Goal: Task Accomplishment & Management: Use online tool/utility

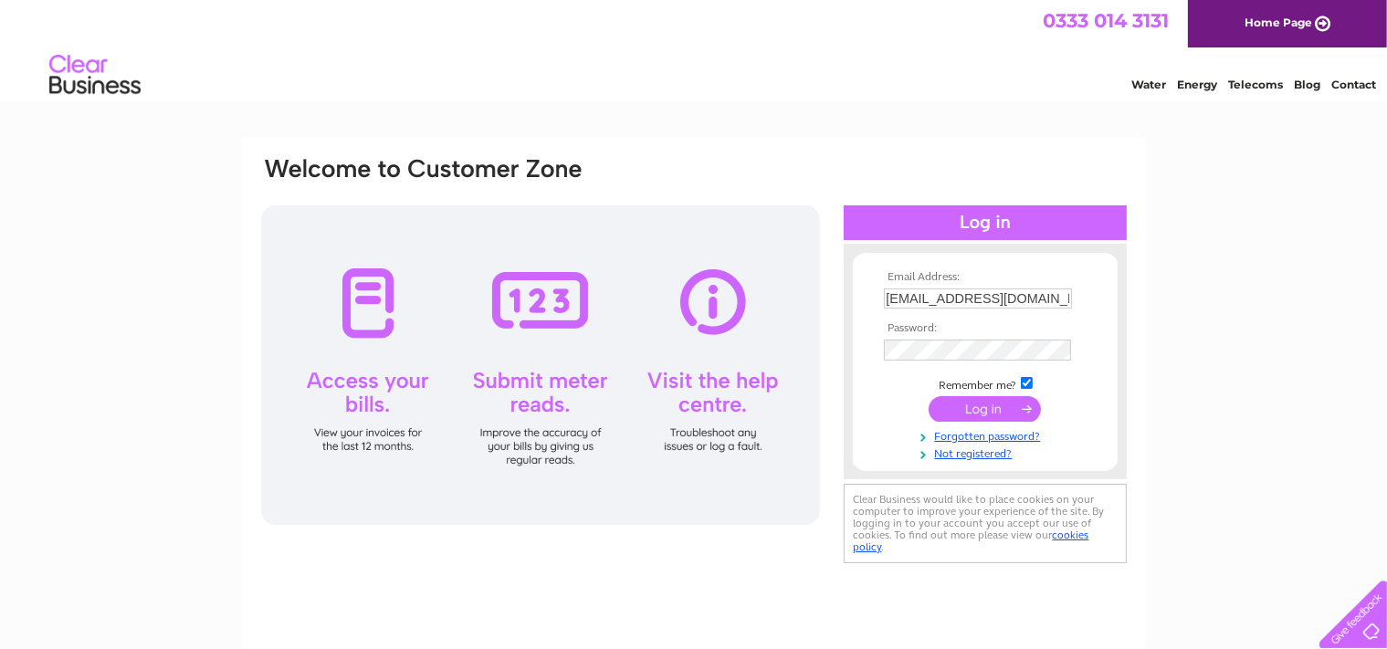
click at [991, 410] on input "submit" at bounding box center [985, 409] width 112 height 26
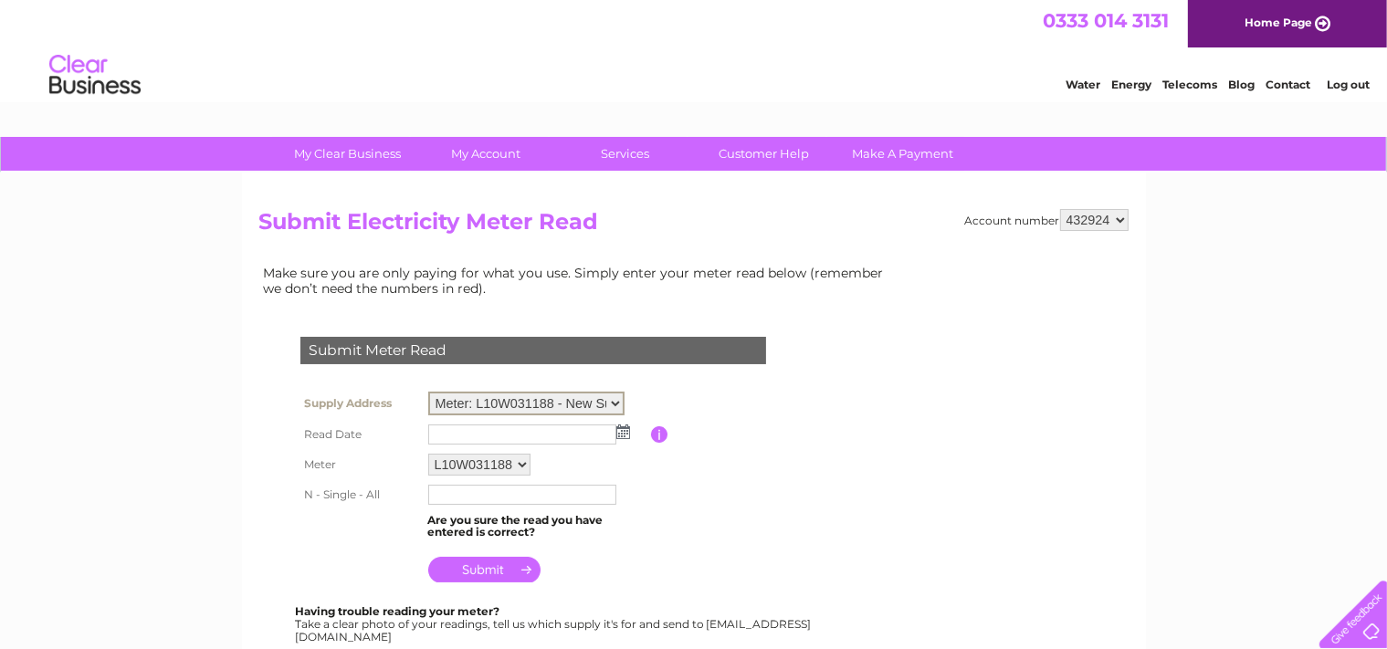
click at [428, 392] on select "Meter: L10W031188 - New Supply Rear Of Erw Isaf, cellam, sa48 8hu, SA48 8HU Met…" at bounding box center [526, 404] width 196 height 24
select select "139606"
click option "Meter: 2199334 - Cysgod Y Deri, Cellan, Lampeter, Dyfed, SA48 8HY" at bounding box center [0, 0] width 0 height 0
click at [624, 430] on img at bounding box center [624, 430] width 14 height 15
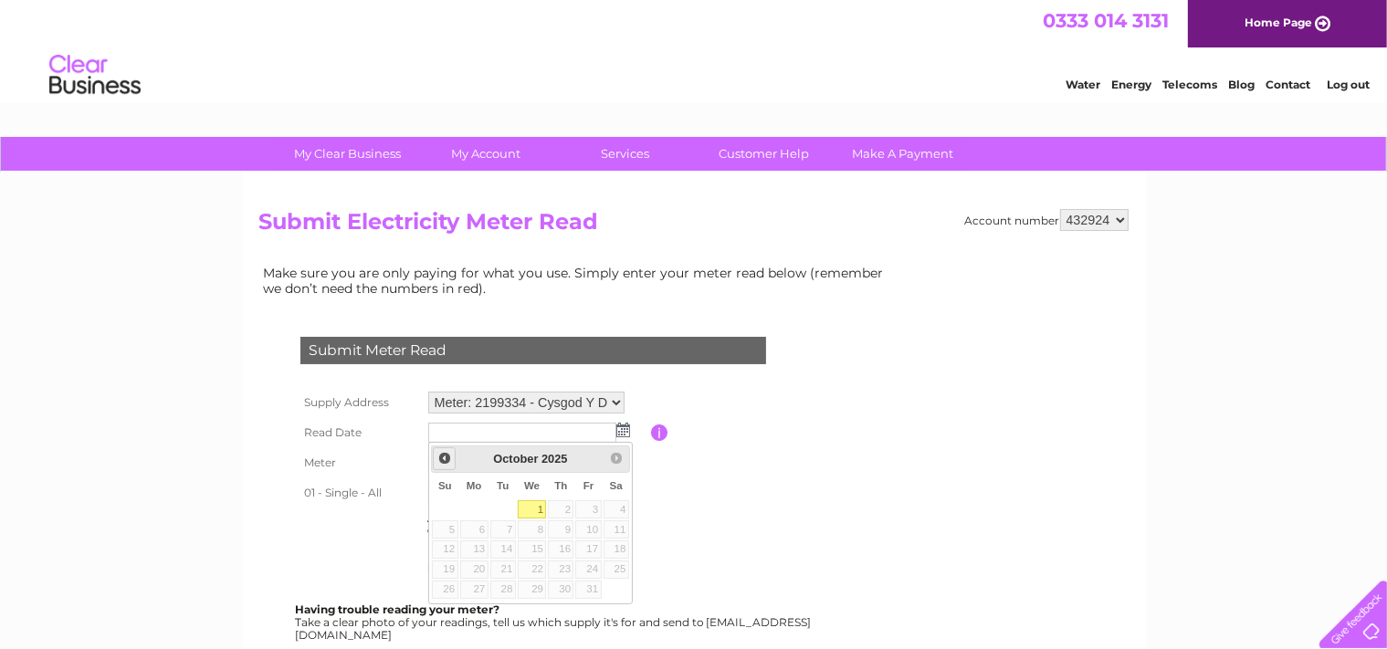
click at [445, 455] on span "Prev" at bounding box center [445, 458] width 15 height 15
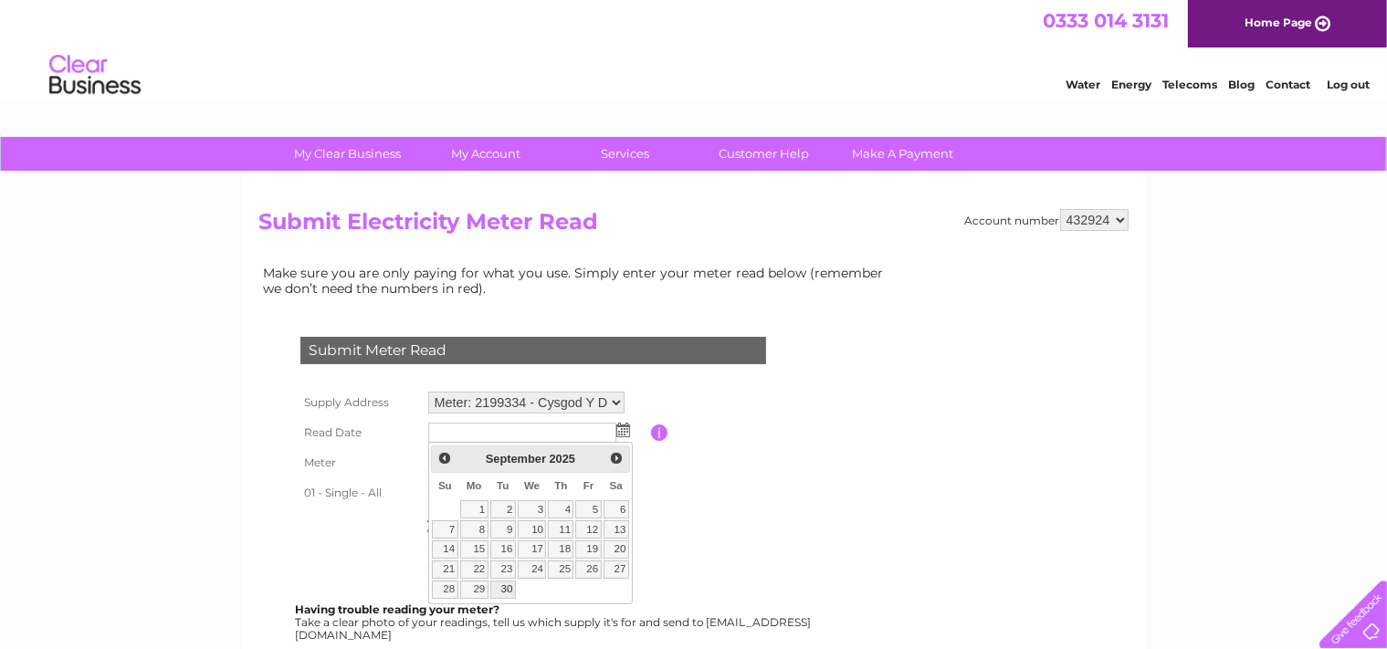
click at [497, 588] on link "30" at bounding box center [503, 590] width 26 height 18
type input "2025/09/30"
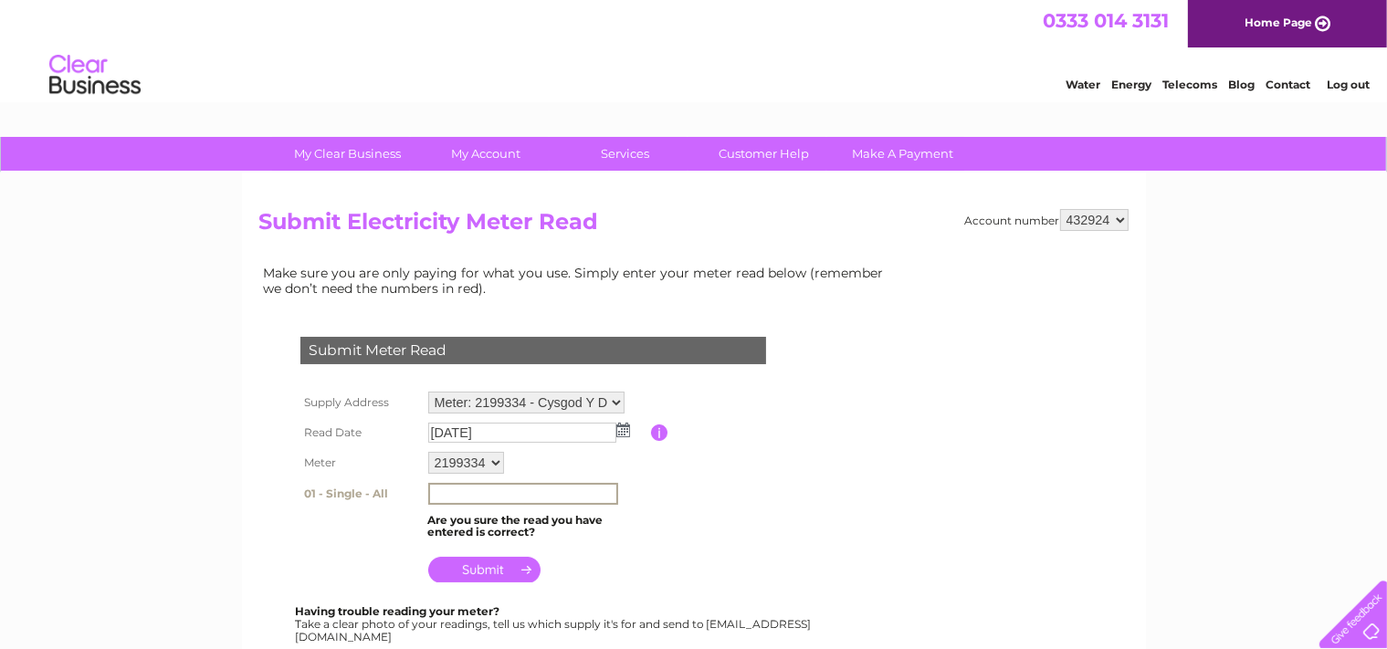
click at [521, 492] on input "text" at bounding box center [523, 494] width 190 height 22
type input "11524"
click at [667, 537] on table "Supply Address Meter: L10W031188 - New Supply Rear Of Erw Isaf, cellam, sa48 8h…" at bounding box center [555, 486] width 519 height 199
click at [484, 569] on input "submit" at bounding box center [484, 568] width 112 height 26
